Goal: Transaction & Acquisition: Download file/media

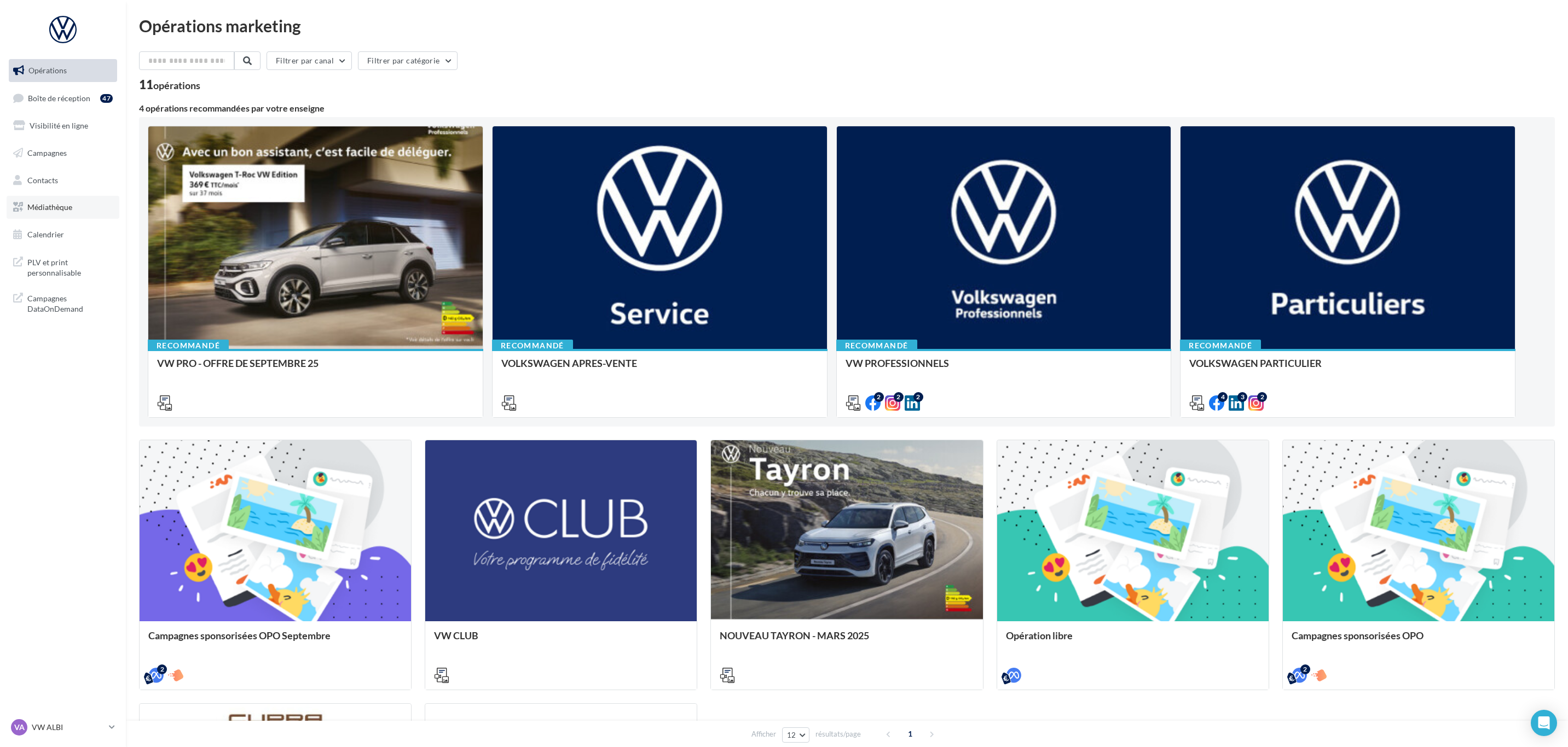
click at [69, 203] on span "Médiathèque" at bounding box center [50, 207] width 45 height 9
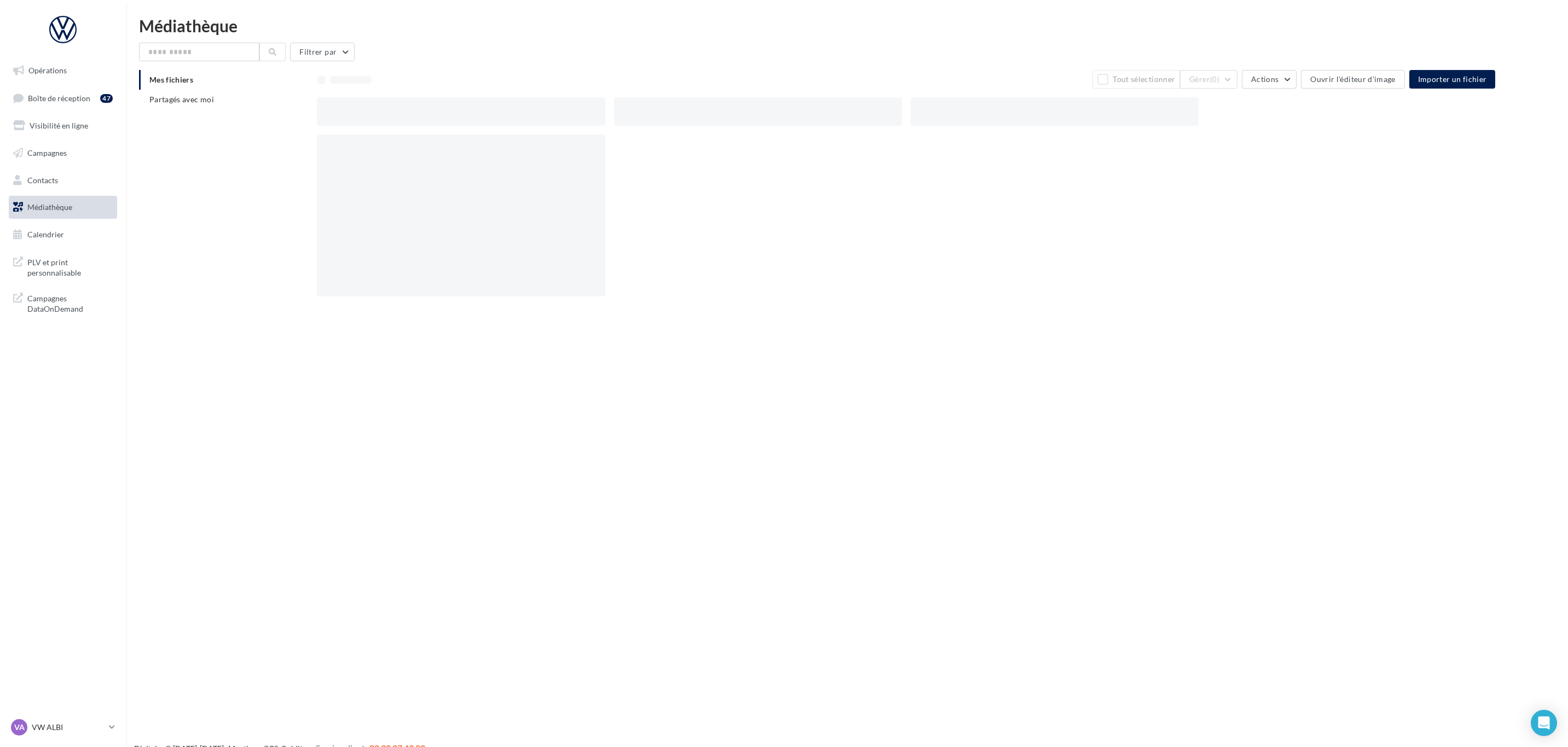
click at [239, 94] on li "Partagés avec moi" at bounding box center [223, 99] width 169 height 19
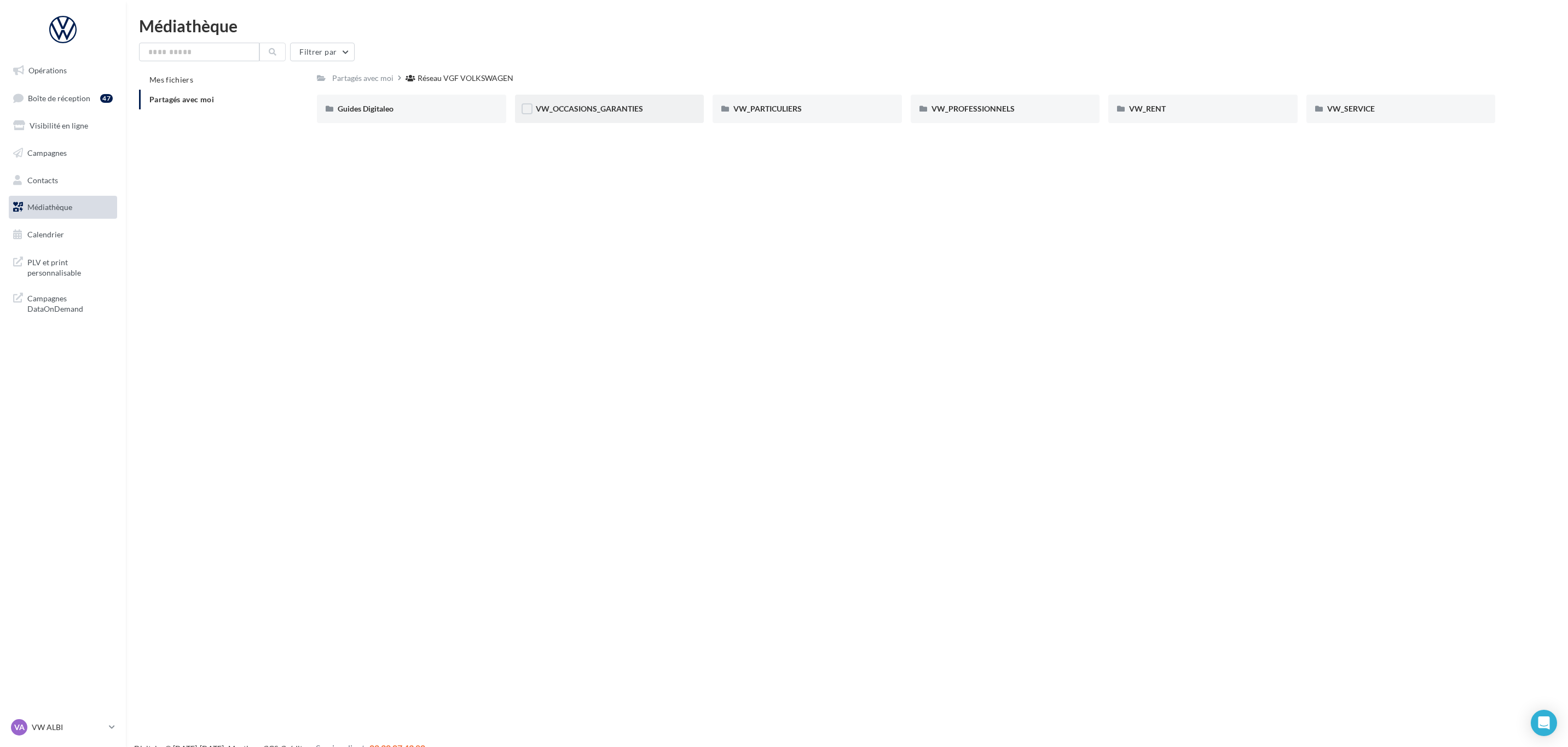
click at [654, 119] on div "VW_OCCASIONS_GARANTIES" at bounding box center [609, 109] width 189 height 29
click at [504, 84] on div "Réseau VGF VOLKSWAGEN" at bounding box center [461, 78] width 112 height 16
click at [831, 114] on div "VW_PARTICULIERS" at bounding box center [807, 109] width 148 height 11
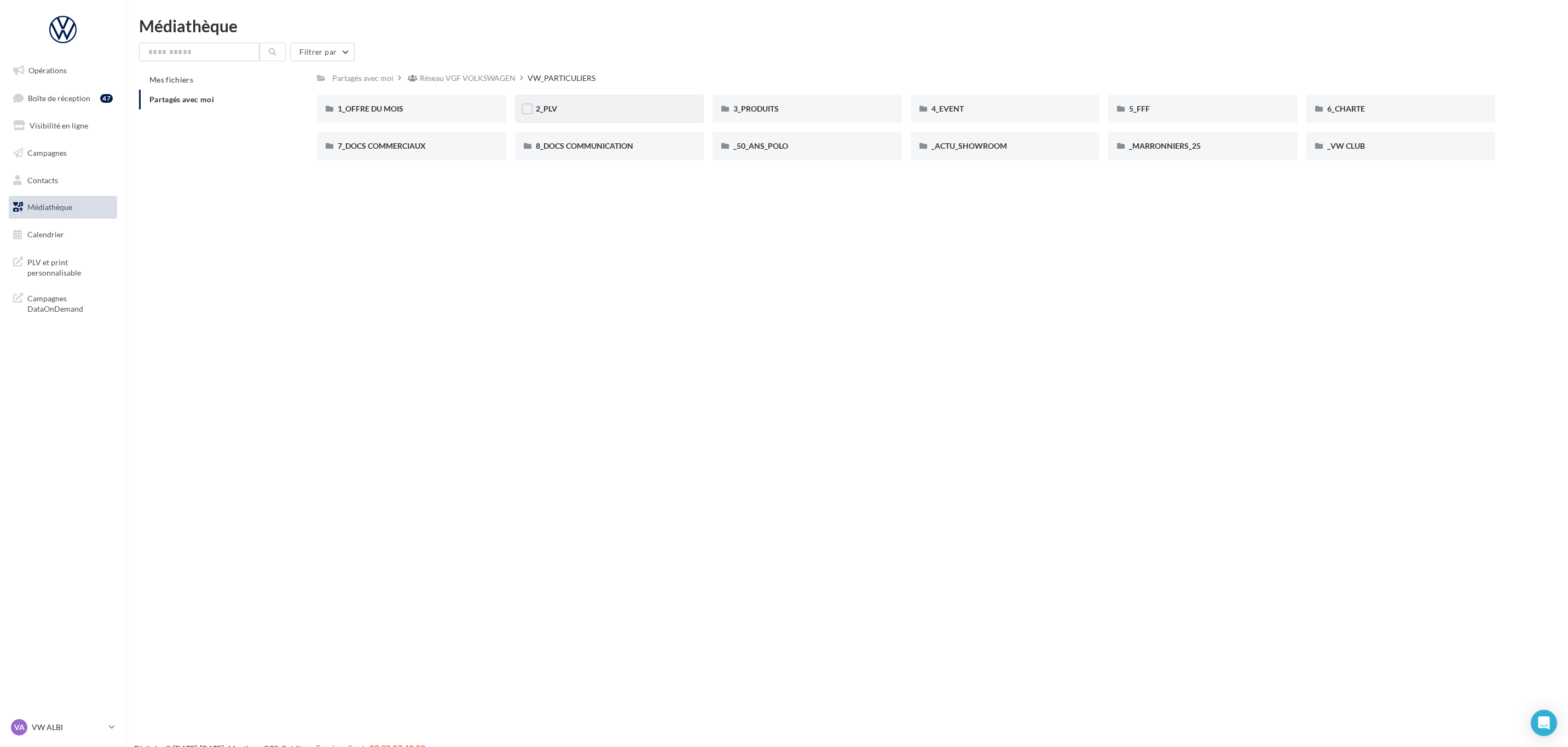
click at [598, 120] on div "2_PLV" at bounding box center [609, 109] width 189 height 29
click at [598, 151] on div "Poster" at bounding box center [609, 146] width 189 height 29
click at [440, 102] on div "ADEME" at bounding box center [411, 109] width 189 height 29
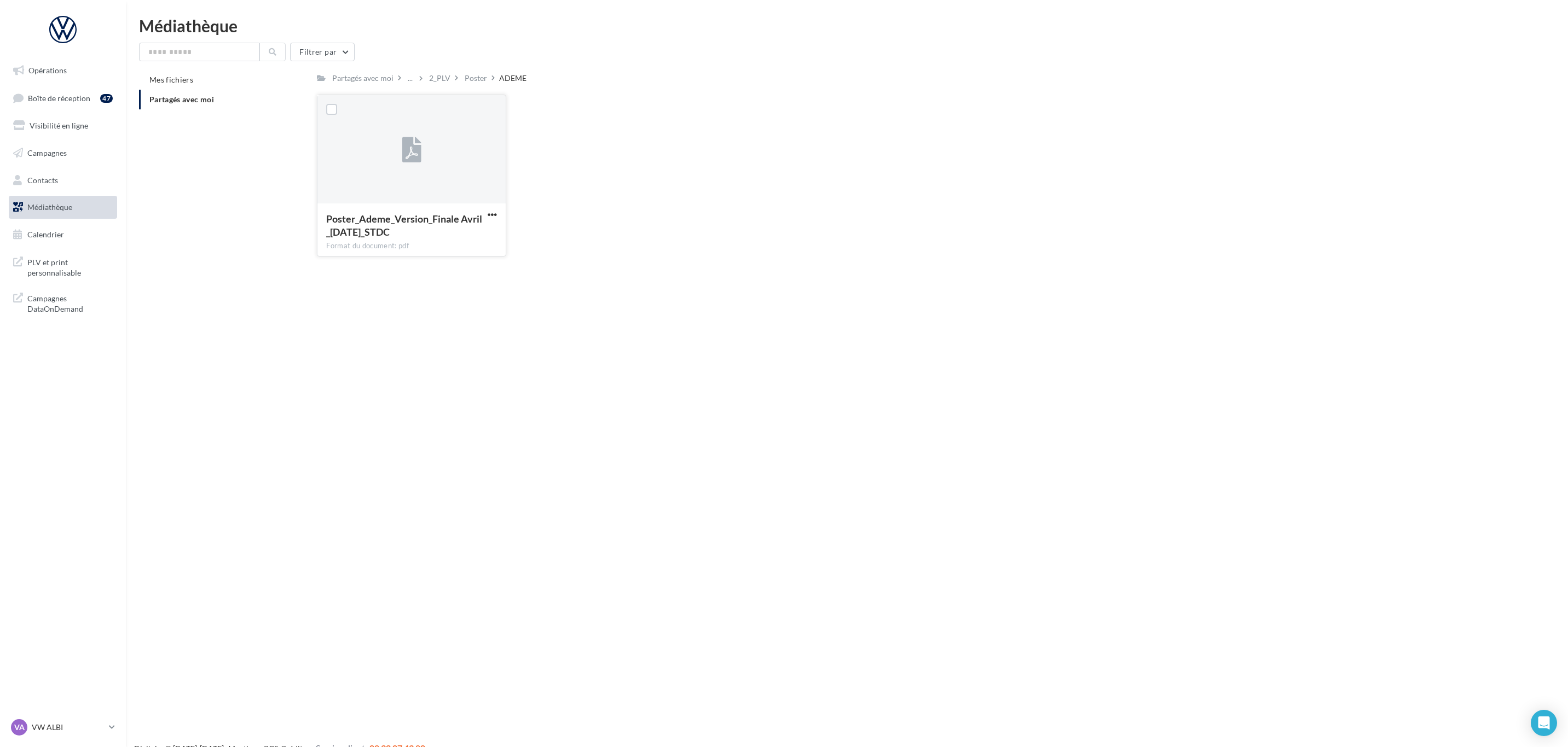
click at [497, 214] on button "button" at bounding box center [492, 215] width 13 height 11
click at [476, 238] on button "Télécharger" at bounding box center [444, 236] width 110 height 29
